Goal: Transaction & Acquisition: Purchase product/service

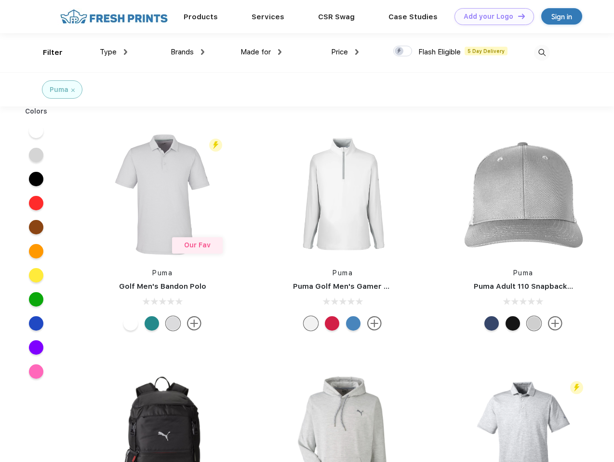
click at [490, 16] on link "Add your Logo Design Tool" at bounding box center [493, 16] width 79 height 17
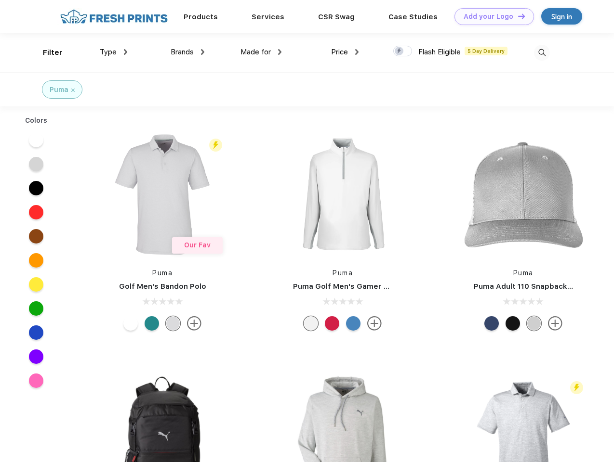
click at [0, 0] on div "Design Tool" at bounding box center [0, 0] width 0 height 0
click at [517, 16] on link "Add your Logo Design Tool" at bounding box center [493, 16] width 79 height 17
click at [46, 52] on div "Filter" at bounding box center [53, 52] width 20 height 11
click at [114, 52] on span "Type" at bounding box center [108, 52] width 17 height 9
click at [187, 52] on span "Brands" at bounding box center [182, 52] width 23 height 9
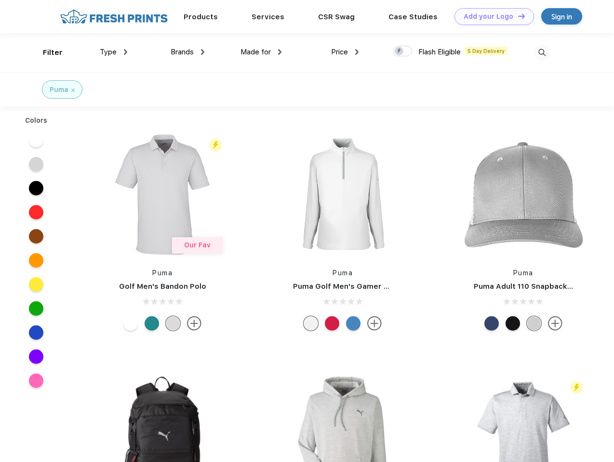
click at [261, 52] on span "Made for" at bounding box center [255, 52] width 30 height 9
click at [345, 52] on span "Price" at bounding box center [339, 52] width 17 height 9
click at [403, 52] on div at bounding box center [402, 51] width 19 height 11
click at [399, 52] on input "checkbox" at bounding box center [396, 48] width 6 height 6
click at [541, 52] on img at bounding box center [542, 53] width 16 height 16
